Goal: Information Seeking & Learning: Learn about a topic

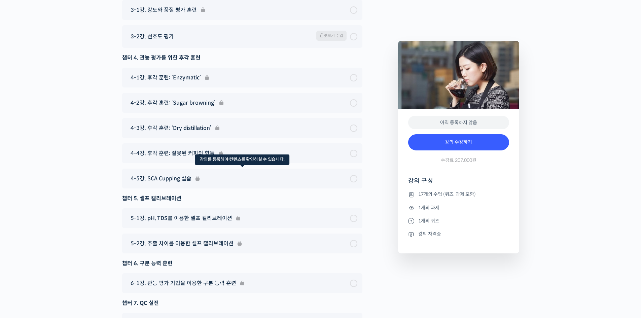
scroll to position [4493, 0]
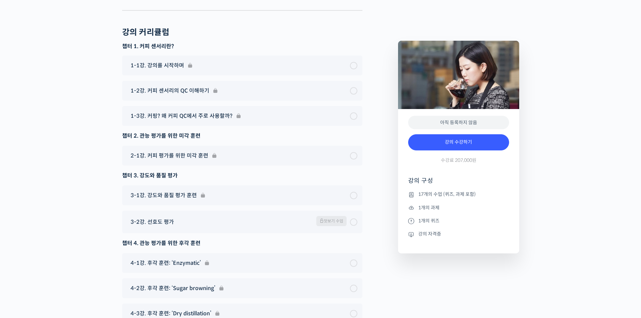
scroll to position [4314, 0]
click at [196, 154] on div "2-1강. 커피 평가를 위한 미각 훈련" at bounding box center [242, 155] width 240 height 20
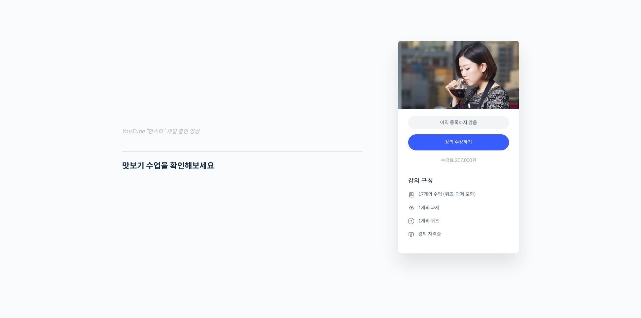
scroll to position [0, 0]
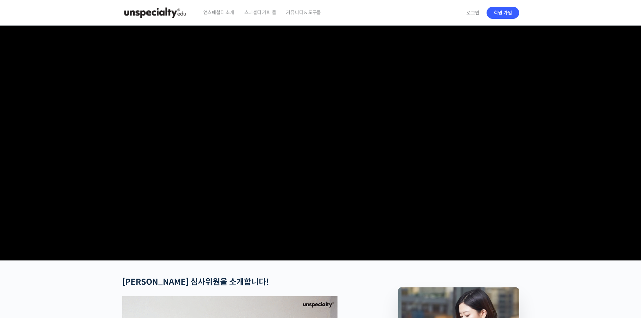
click at [162, 11] on img at bounding box center [155, 13] width 66 height 20
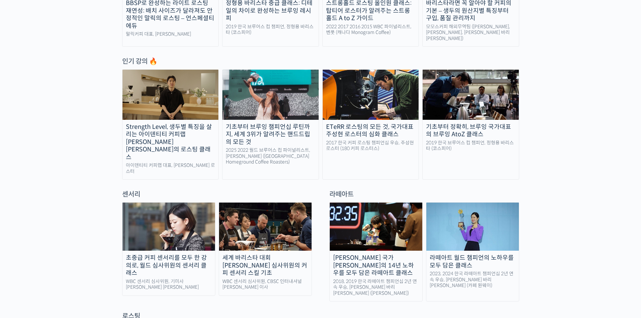
scroll to position [448, 0]
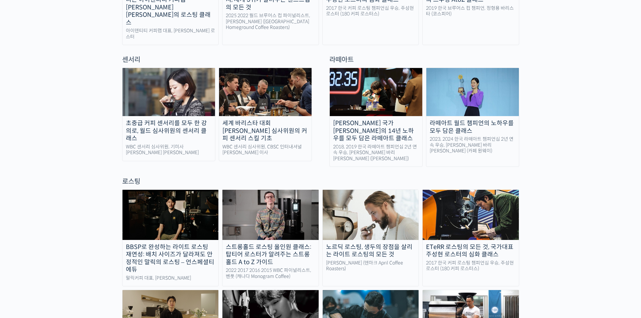
click at [275, 81] on img at bounding box center [265, 92] width 92 height 48
drag, startPoint x: 292, startPoint y: 298, endPoint x: 374, endPoint y: 298, distance: 82.4
click at [163, 88] on img at bounding box center [168, 92] width 92 height 48
click at [284, 101] on img at bounding box center [265, 92] width 92 height 48
drag, startPoint x: 37, startPoint y: 102, endPoint x: 49, endPoint y: 121, distance: 22.4
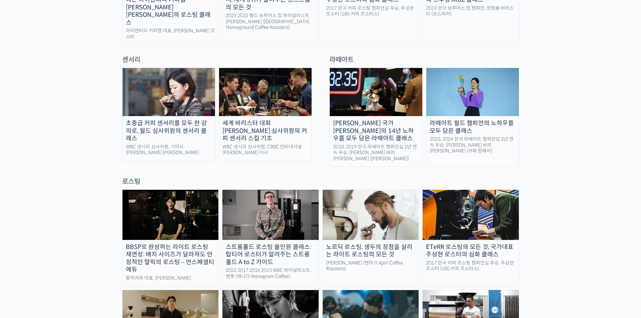
click at [173, 101] on img at bounding box center [168, 92] width 92 height 48
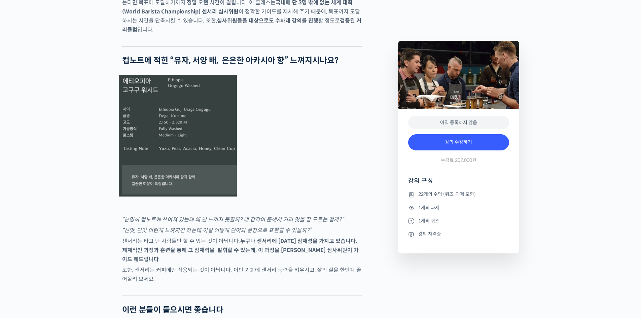
scroll to position [1390, 0]
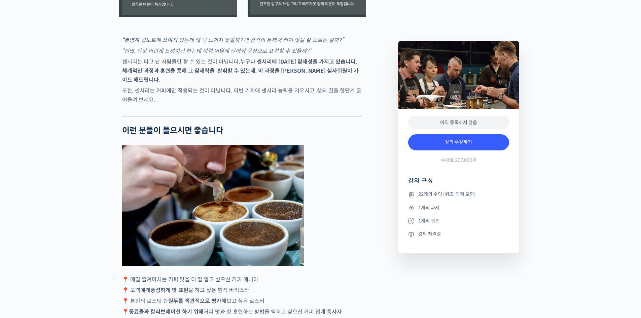
drag, startPoint x: 388, startPoint y: 141, endPoint x: 403, endPoint y: 119, distance: 26.3
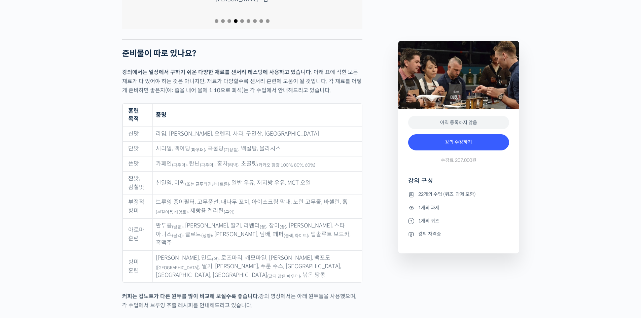
scroll to position [3049, 0]
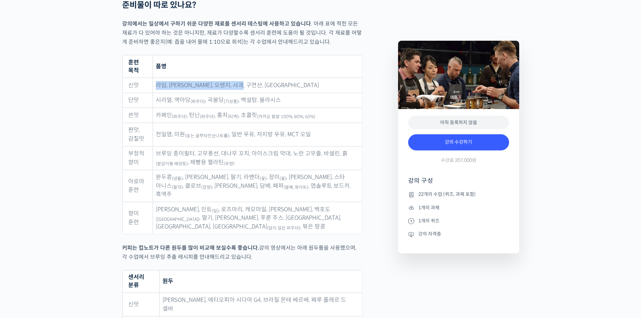
drag, startPoint x: 159, startPoint y: 66, endPoint x: 324, endPoint y: 71, distance: 164.5
click at [324, 78] on td "라임, [PERSON_NAME], 오렌지, 사과, 구연산, [GEOGRAPHIC_DATA]" at bounding box center [257, 85] width 209 height 15
drag, startPoint x: 198, startPoint y: 77, endPoint x: 94, endPoint y: 77, distance: 103.9
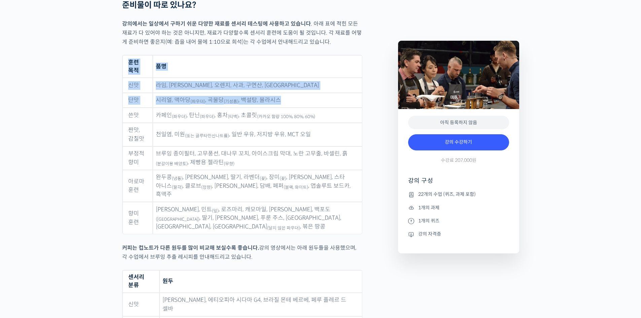
click at [123, 78] on td "신맛" at bounding box center [137, 85] width 30 height 15
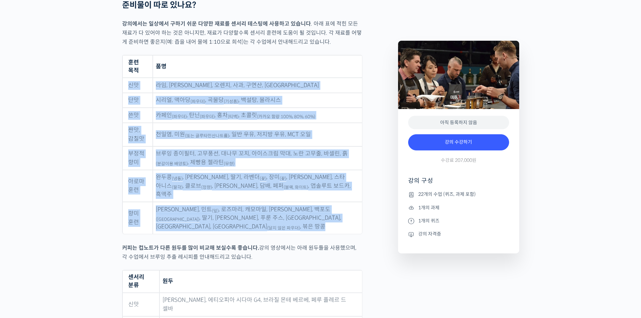
drag, startPoint x: 128, startPoint y: 64, endPoint x: 353, endPoint y: 192, distance: 258.6
click at [353, 193] on tbody "신맛 라임, 레몬, 오렌지, 사과, 구연산, 아세트산 단맛 시리얼, 맥아당 (파우더) , 곡물당 (기성품) , 백설탕, 몰라시스 쓴맛 카페인 …" at bounding box center [241, 156] width 239 height 156
click at [353, 202] on td "파슬리 파우더, 민트 (잎) , 로즈마리, 캐모마일, 바닐라 빈, 백포도 (건포도) , 딸기, 블루베리, 푸룬 주스, 망고 주스, 체리 주스,…" at bounding box center [257, 218] width 209 height 32
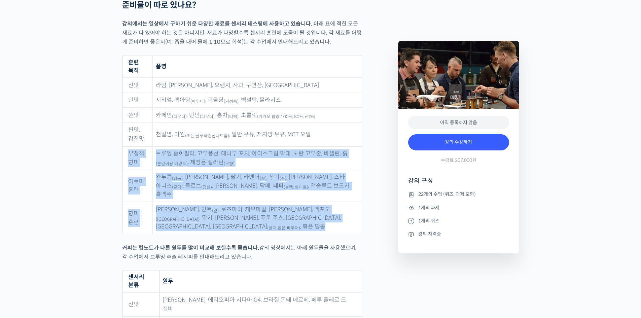
drag, startPoint x: 345, startPoint y: 190, endPoint x: 310, endPoint y: 44, distance: 150.7
click at [320, 83] on tbody "신맛 라임, 레몬, 오렌지, 사과, 구연산, 아세트산 단맛 시리얼, 맥아당 (파우더) , 곡물당 (기성품) , 백설탕, 몰라시스 쓴맛 카페인 …" at bounding box center [241, 156] width 239 height 156
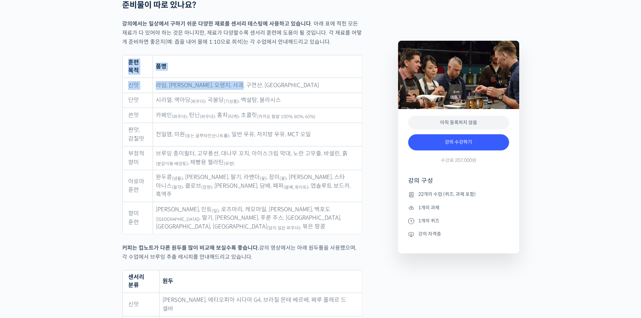
drag, startPoint x: 309, startPoint y: 37, endPoint x: 309, endPoint y: 59, distance: 21.9
click at [311, 78] on td "라임, 레몬, 오렌지, 사과, 구연산, 아세트산" at bounding box center [257, 85] width 209 height 15
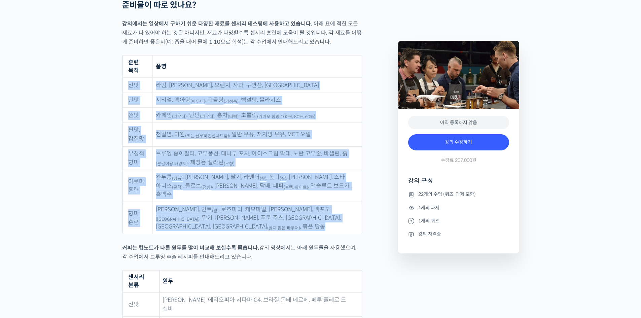
drag, startPoint x: 318, startPoint y: 53, endPoint x: 330, endPoint y: 189, distance: 135.6
click at [330, 189] on table "훈련 목적 품명 신맛 라임, 레몬, 오렌지, 사과, 구연산, 아세트산 단맛 시리얼, 맥아당 (파우더) , 곡물당 (기성품) , 백설탕, 몰라시…" at bounding box center [242, 144] width 240 height 179
click at [330, 202] on td "파슬리 파우더, 민트 (잎) , 로즈마리, 캐모마일, 바닐라 빈, 백포도 (건포도) , 딸기, 블루베리, 푸룬 주스, 망고 주스, 체리 주스,…" at bounding box center [257, 218] width 209 height 32
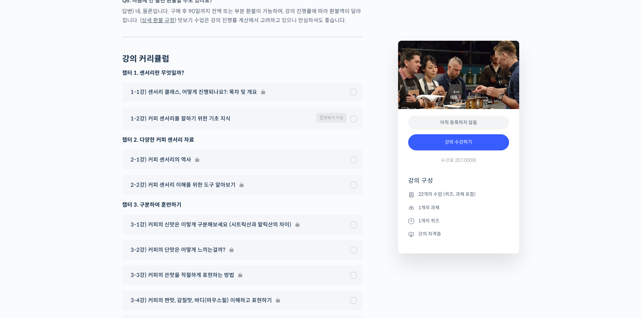
scroll to position [3721, 0]
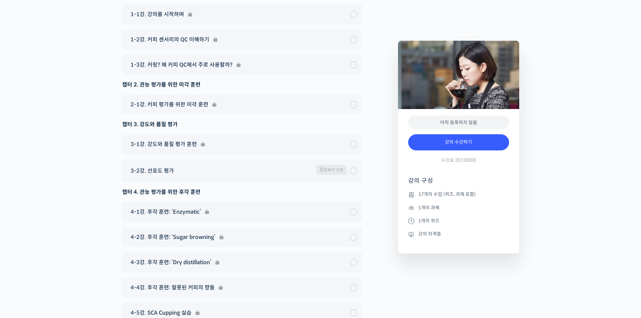
scroll to position [4348, 0]
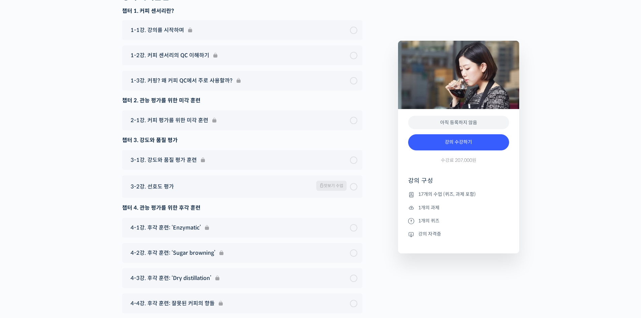
drag, startPoint x: 57, startPoint y: 154, endPoint x: 61, endPoint y: 159, distance: 6.5
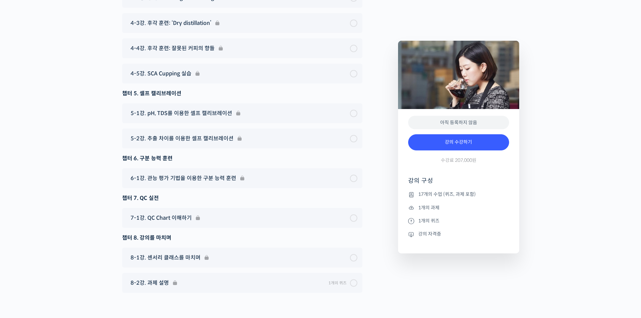
scroll to position [4617, 0]
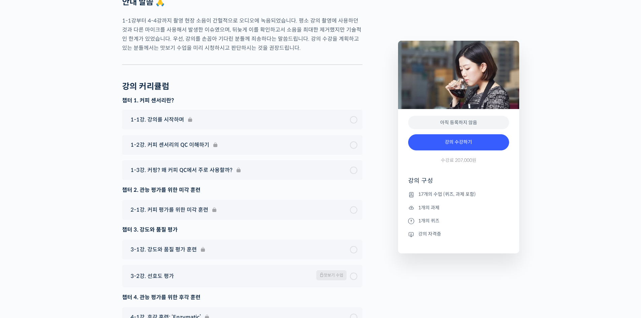
scroll to position [4348, 0]
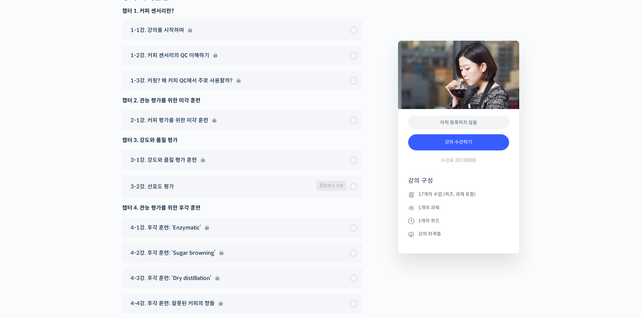
drag, startPoint x: 107, startPoint y: 209, endPoint x: 101, endPoint y: 214, distance: 7.3
drag, startPoint x: 105, startPoint y: 208, endPoint x: 148, endPoint y: 166, distance: 59.9
drag, startPoint x: 62, startPoint y: 89, endPoint x: 60, endPoint y: 82, distance: 7.6
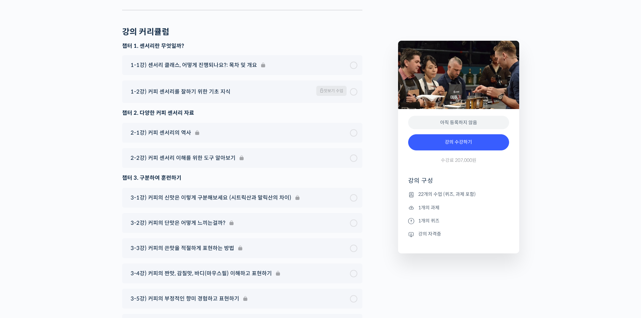
scroll to position [3766, 0]
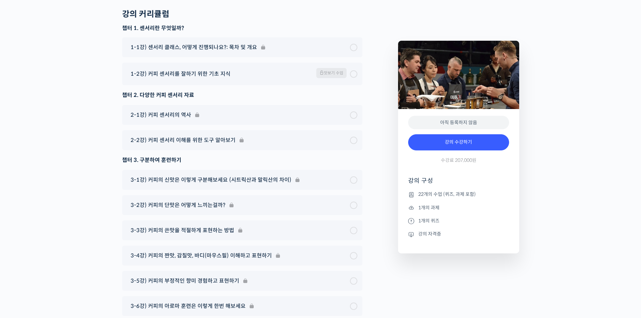
scroll to position [3856, 0]
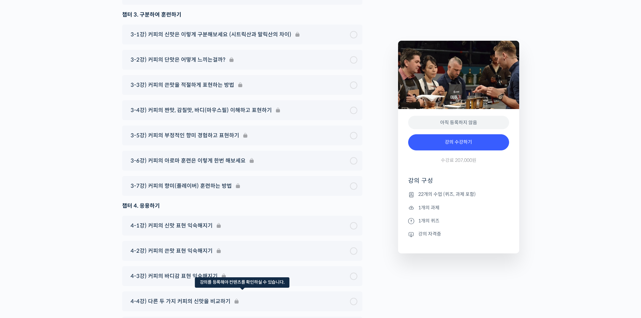
scroll to position [4035, 0]
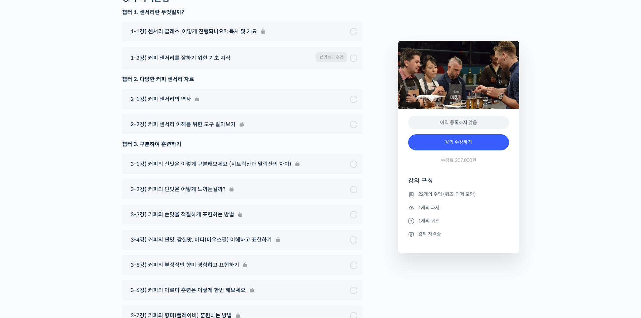
scroll to position [3900, 0]
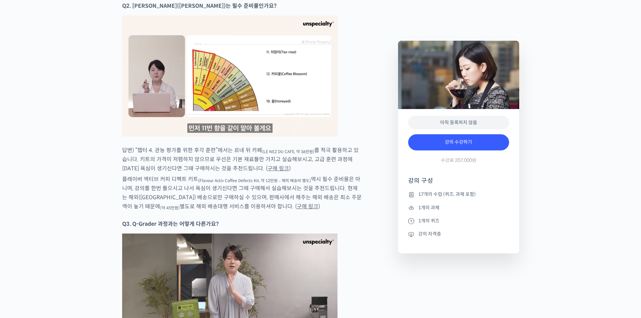
scroll to position [3766, 0]
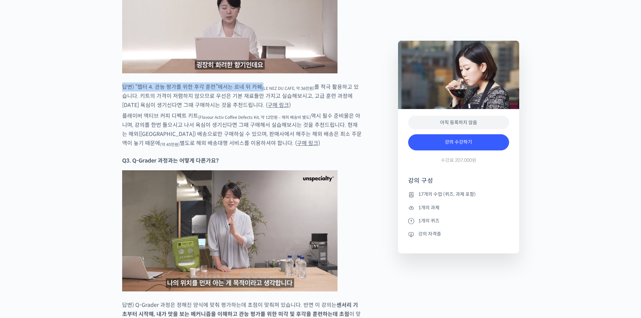
drag, startPoint x: 130, startPoint y: 85, endPoint x: 305, endPoint y: 92, distance: 175.7
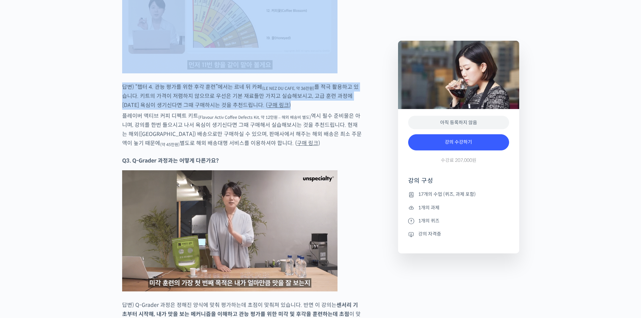
drag, startPoint x: 349, startPoint y: 78, endPoint x: 354, endPoint y: 69, distance: 10.7
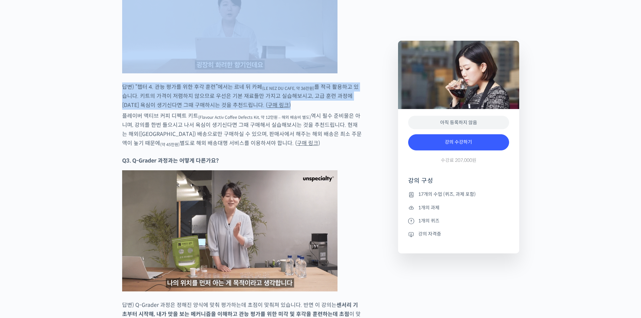
click at [334, 105] on p "답변) “챕터 4. 관능 평가를 위한 후각 훈련”에서는 르네 뒤 카페 (LE NEZ DU CAFE, 약 36만원) 를 적극 활용하고 있습니다.…" at bounding box center [242, 95] width 240 height 27
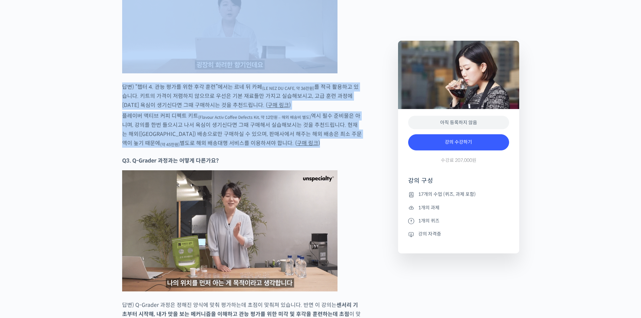
drag, startPoint x: 315, startPoint y: 139, endPoint x: 362, endPoint y: 50, distance: 100.0
click at [352, 92] on p "답변) “챕터 4. 관능 평가를 위한 후각 훈련”에서는 르네 뒤 카페 (LE NEZ DU CAFE, 약 36만원) 를 적극 활용하고 있습니다.…" at bounding box center [242, 95] width 240 height 27
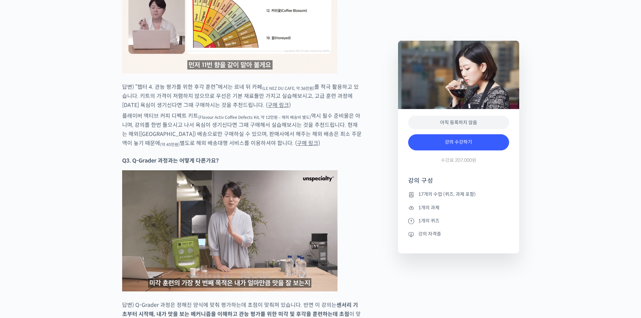
scroll to position [4079, 0]
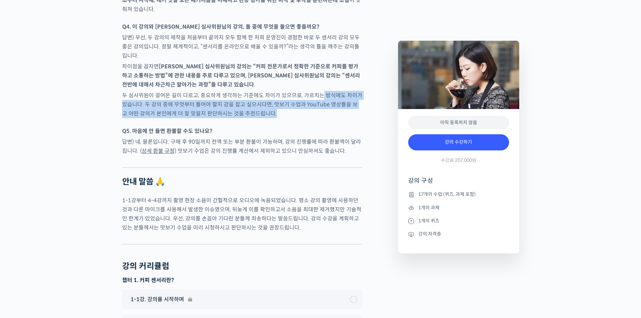
drag, startPoint x: 347, startPoint y: 145, endPoint x: 348, endPoint y: 166, distance: 21.2
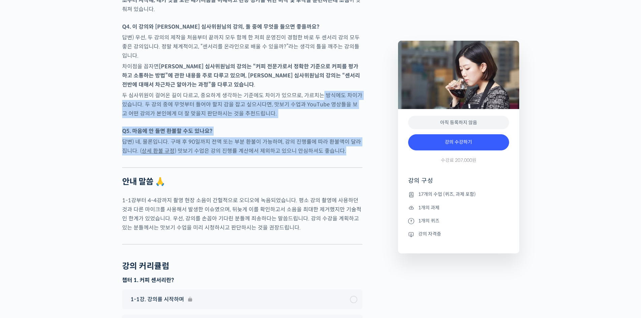
click at [348, 130] on p "Q5. 마음에 안 들면 환불할 수도 있나요?" at bounding box center [242, 130] width 240 height 9
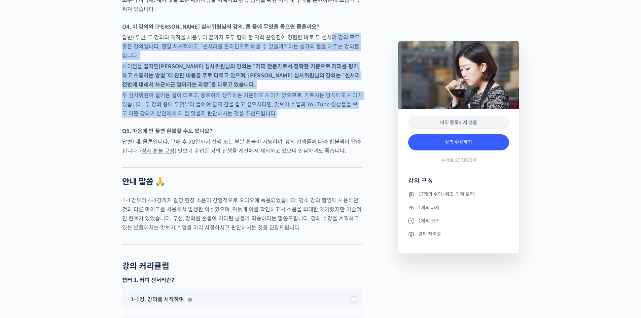
drag, startPoint x: 317, startPoint y: 110, endPoint x: 327, endPoint y: 36, distance: 73.9
click at [316, 55] on p "답변) 우선, 두 강의의 제작을 처음부터 끝까지 모두 함께 한 저희 운영진이 경험한 바로 두 센서리 강의 모두 좋은 강의입니다. 정말 체계적이…" at bounding box center [242, 46] width 240 height 27
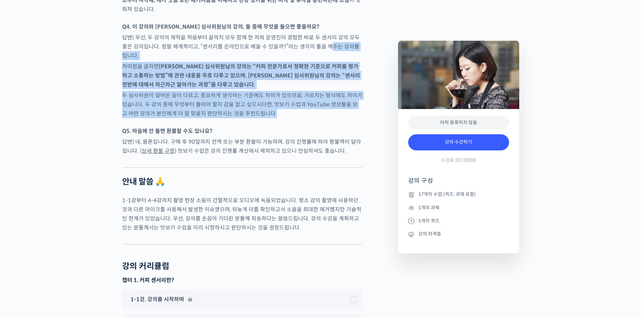
drag, startPoint x: 321, startPoint y: 46, endPoint x: 331, endPoint y: 120, distance: 74.9
click at [331, 120] on div at bounding box center [242, 123] width 240 height 7
drag, startPoint x: 326, startPoint y: 114, endPoint x: 332, endPoint y: 55, distance: 58.7
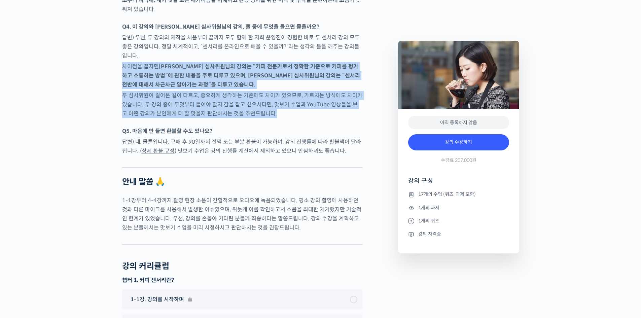
click at [332, 55] on p "답변) 우선, 두 강의의 제작을 처음부터 끝까지 모두 함께 한 저희 운영진이 경험한 바로 두 센서리 강의 모두 좋은 강의입니다. 정말 체계적이…" at bounding box center [242, 46] width 240 height 27
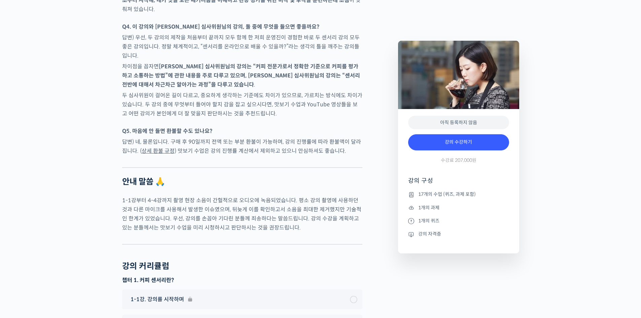
click at [332, 55] on p "답변) 우선, 두 강의의 제작을 처음부터 끝까지 모두 함께 한 저희 운영진이 경험한 바로 두 센서리 강의 모두 좋은 강의입니다. 정말 체계적이…" at bounding box center [242, 46] width 240 height 27
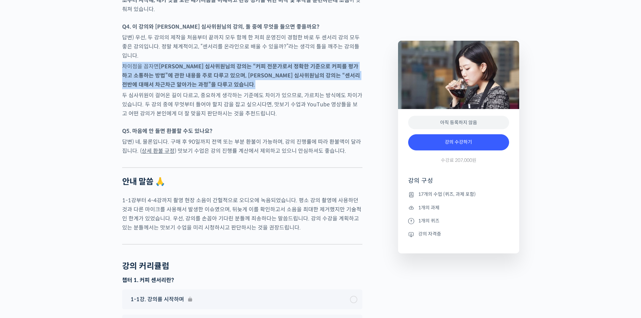
click at [347, 51] on p "답변) 우선, 두 강의의 제작을 처음부터 끝까지 모두 함께 한 저희 운영진이 경험한 바로 두 센서리 강의 모두 좋은 강의입니다. 정말 체계적이…" at bounding box center [242, 46] width 240 height 27
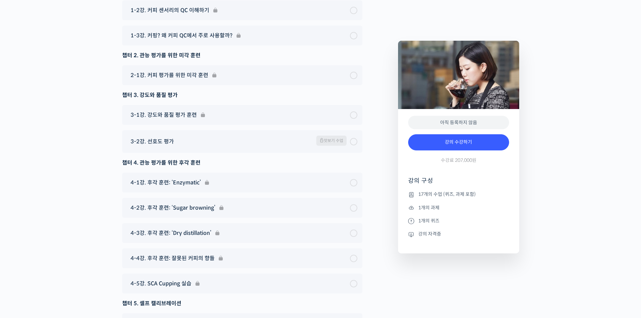
scroll to position [4483, 0]
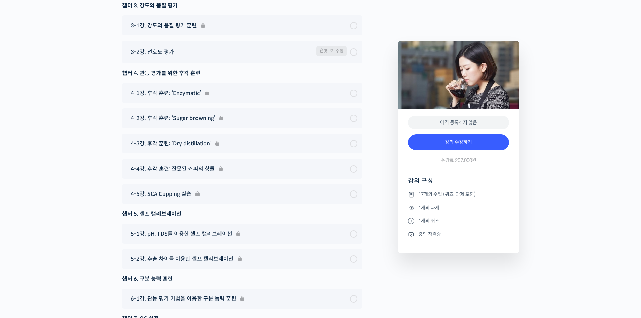
drag, startPoint x: 63, startPoint y: 90, endPoint x: 82, endPoint y: 78, distance: 22.6
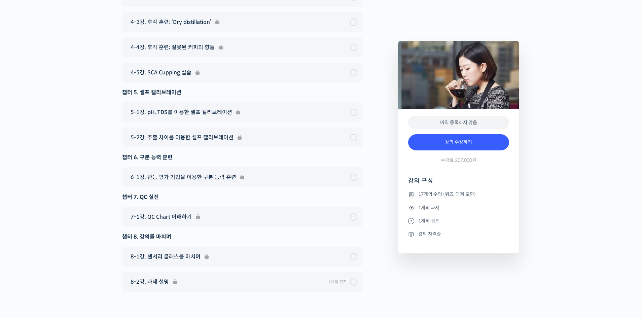
scroll to position [4617, 0]
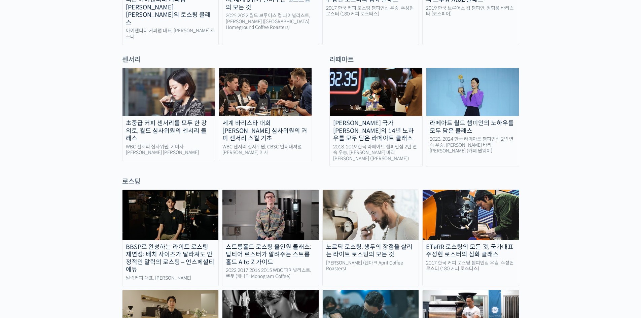
click at [248, 71] on img at bounding box center [265, 92] width 92 height 48
click at [167, 73] on img at bounding box center [168, 92] width 92 height 48
click at [259, 98] on img at bounding box center [265, 92] width 92 height 48
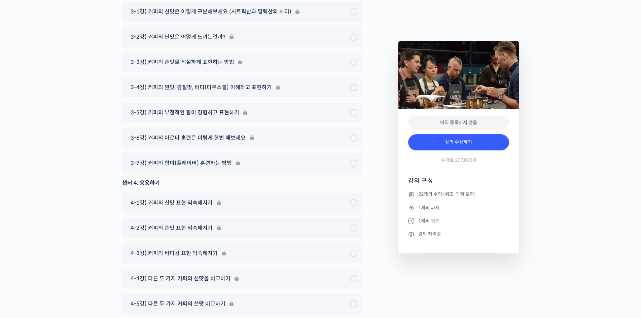
scroll to position [4063, 0]
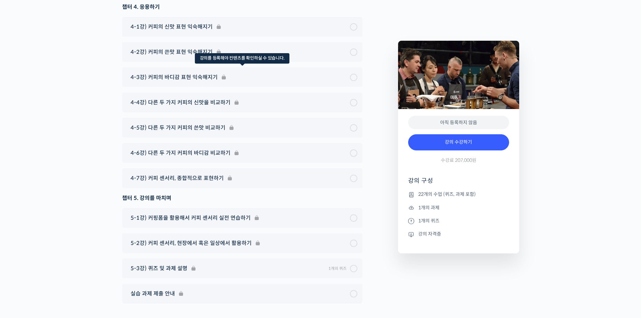
scroll to position [4152, 0]
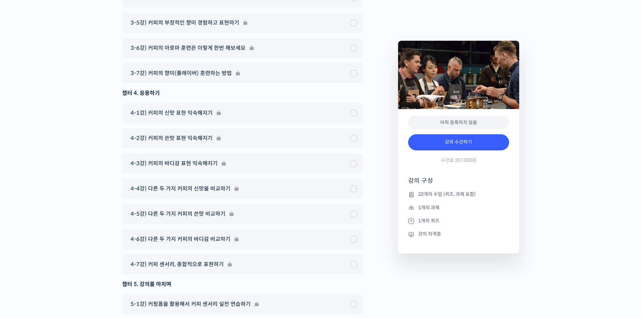
scroll to position [4018, 0]
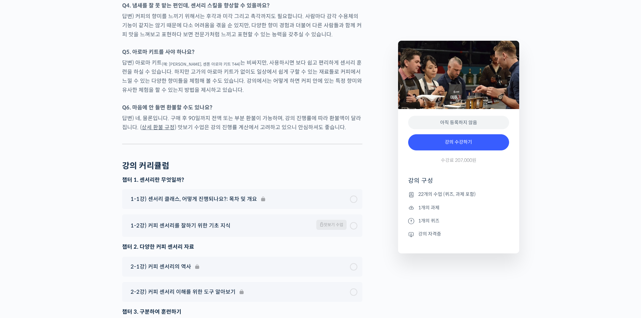
scroll to position [3614, 0]
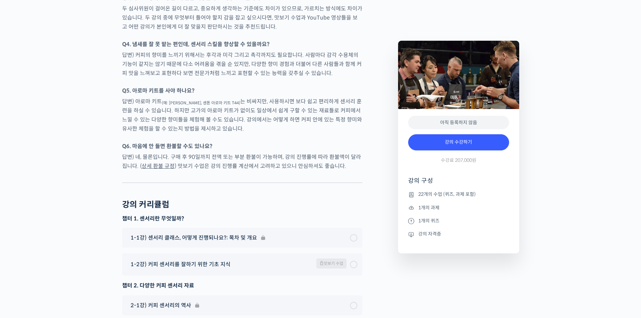
drag, startPoint x: 12, startPoint y: 47, endPoint x: 58, endPoint y: 88, distance: 61.2
drag, startPoint x: 0, startPoint y: 59, endPoint x: 0, endPoint y: 47, distance: 11.4
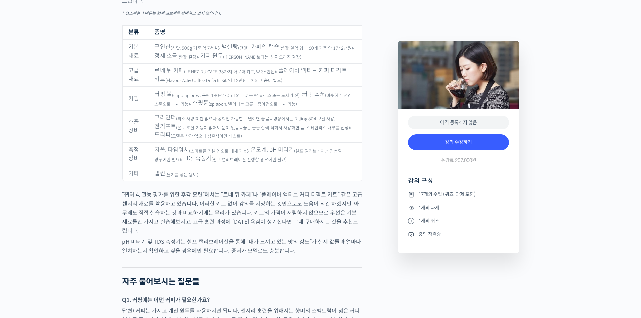
scroll to position [3587, 0]
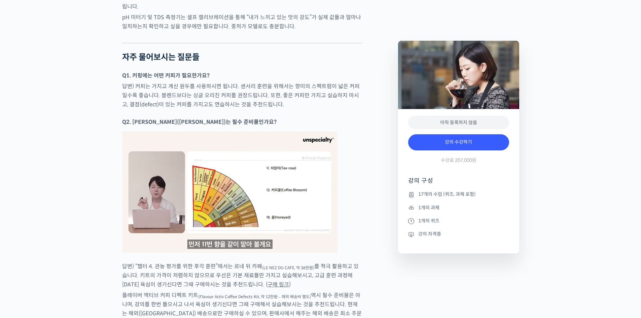
click at [308, 111] on div at bounding box center [242, 114] width 240 height 7
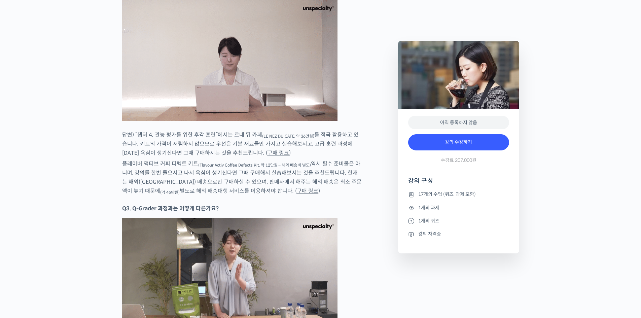
scroll to position [3766, 0]
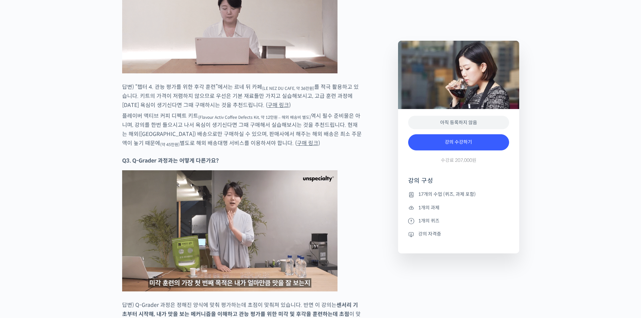
drag, startPoint x: 339, startPoint y: 134, endPoint x: 348, endPoint y: 155, distance: 22.3
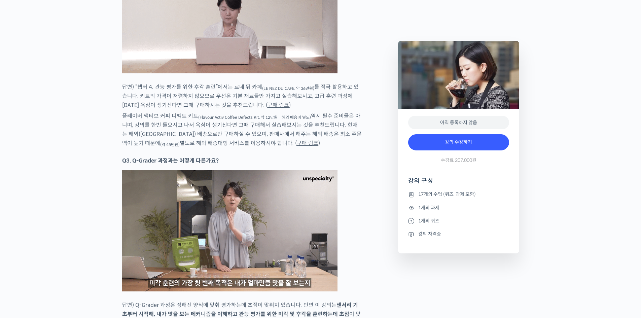
click at [348, 156] on p "Q3. Q-Grader 과정과는 어떻게 다른가요?" at bounding box center [242, 160] width 240 height 9
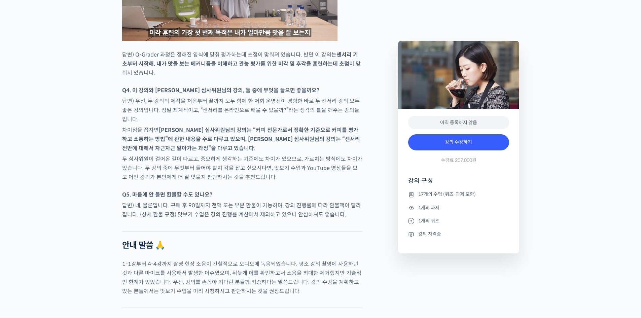
scroll to position [4035, 0]
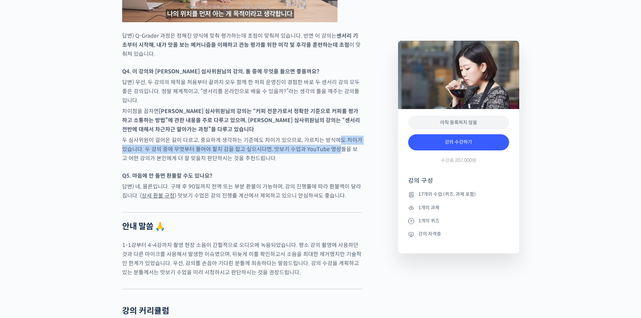
drag, startPoint x: 334, startPoint y: 139, endPoint x: 331, endPoint y: 157, distance: 18.7
click at [333, 151] on p "두 심사위원이 걸어온 길이 다르고, 중요하게 생각하는 기준에도 차이가 있으므로, 가르치는 방식에도 차이가 있습니다. 두 강의 중에 무엇부터 들…" at bounding box center [242, 149] width 240 height 27
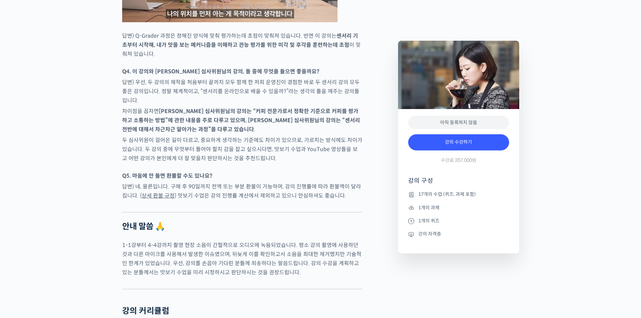
click at [331, 171] on p "Q5. 마음에 안 들면 환불할 수도 있나요?" at bounding box center [242, 175] width 240 height 9
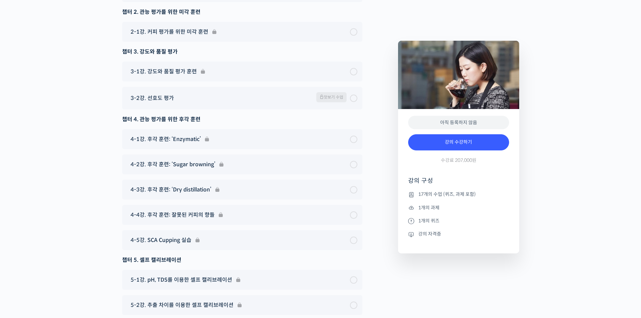
scroll to position [4438, 0]
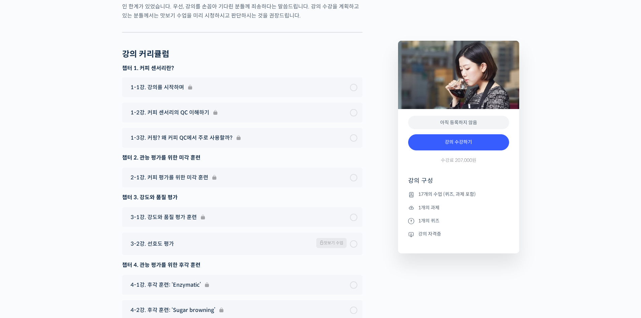
scroll to position [4225, 0]
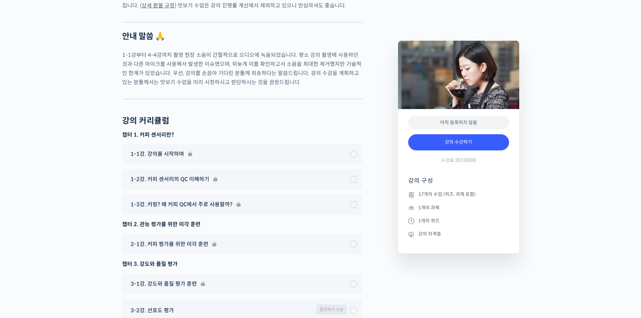
drag, startPoint x: 63, startPoint y: 79, endPoint x: 30, endPoint y: 83, distance: 33.8
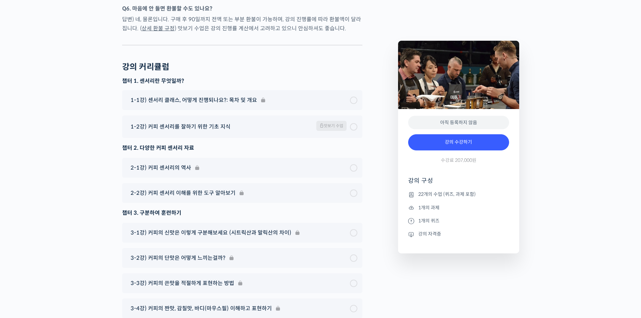
scroll to position [3810, 0]
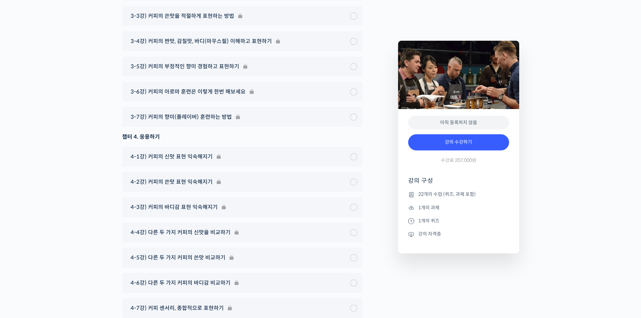
scroll to position [4017, 0]
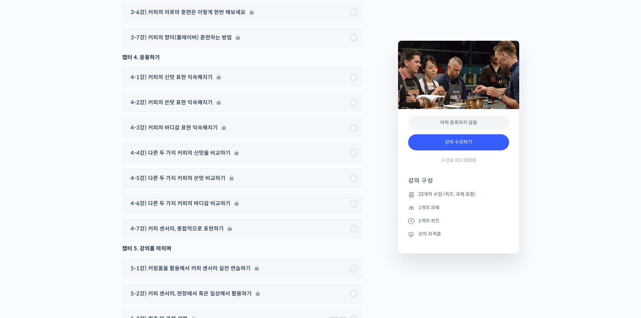
scroll to position [4062, 0]
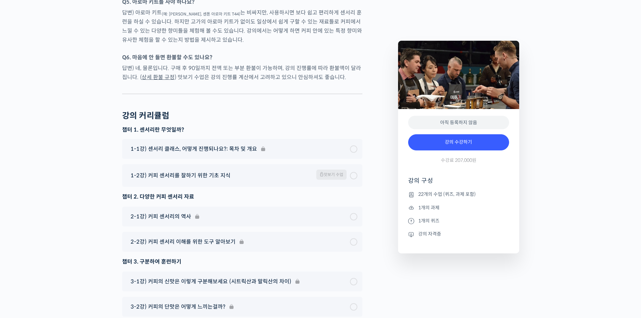
scroll to position [3838, 0]
